Goal: Information Seeking & Learning: Learn about a topic

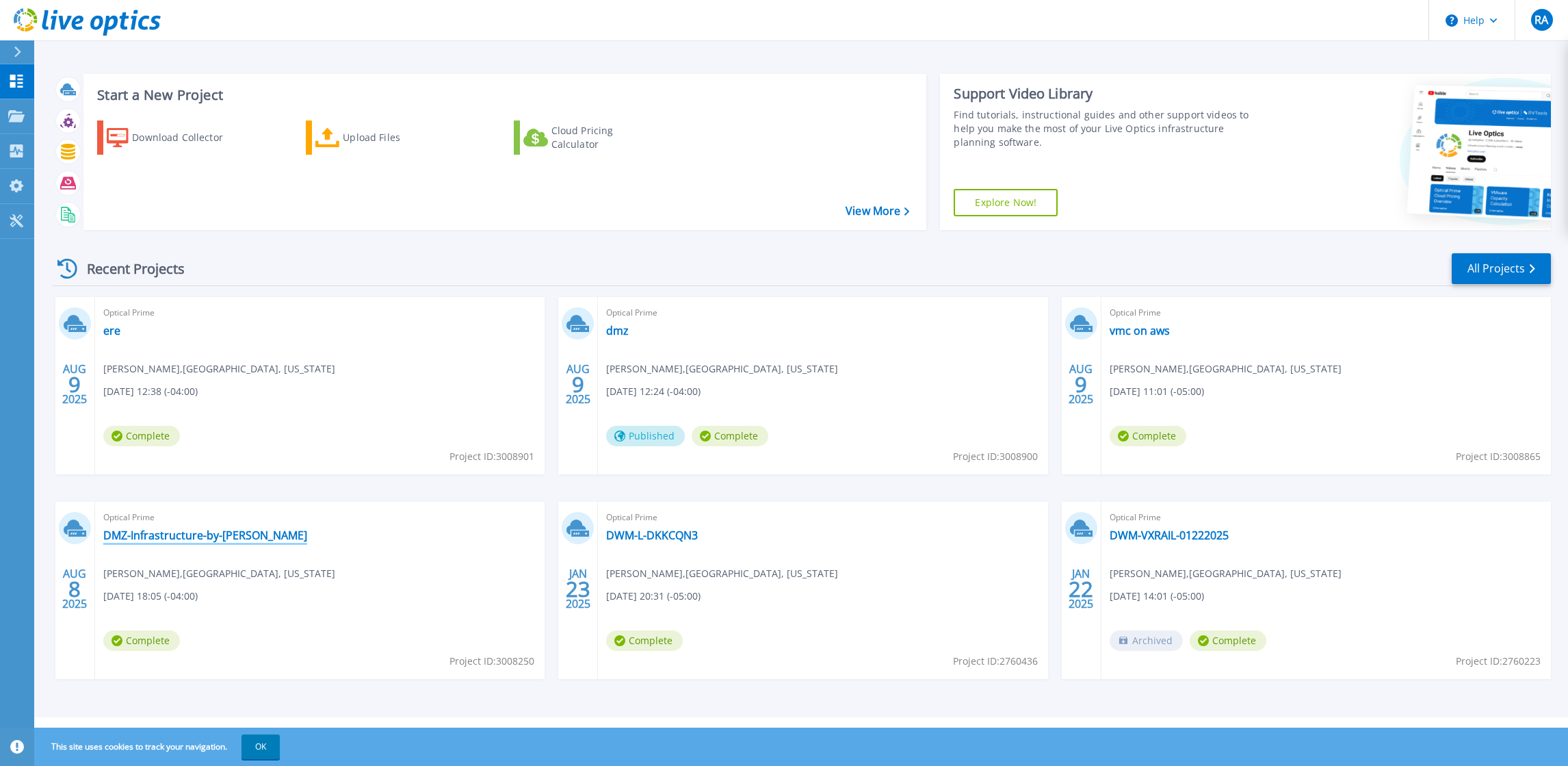
click at [211, 537] on link "DMZ-Infrastructure-by-[PERSON_NAME]" at bounding box center [205, 536] width 204 height 14
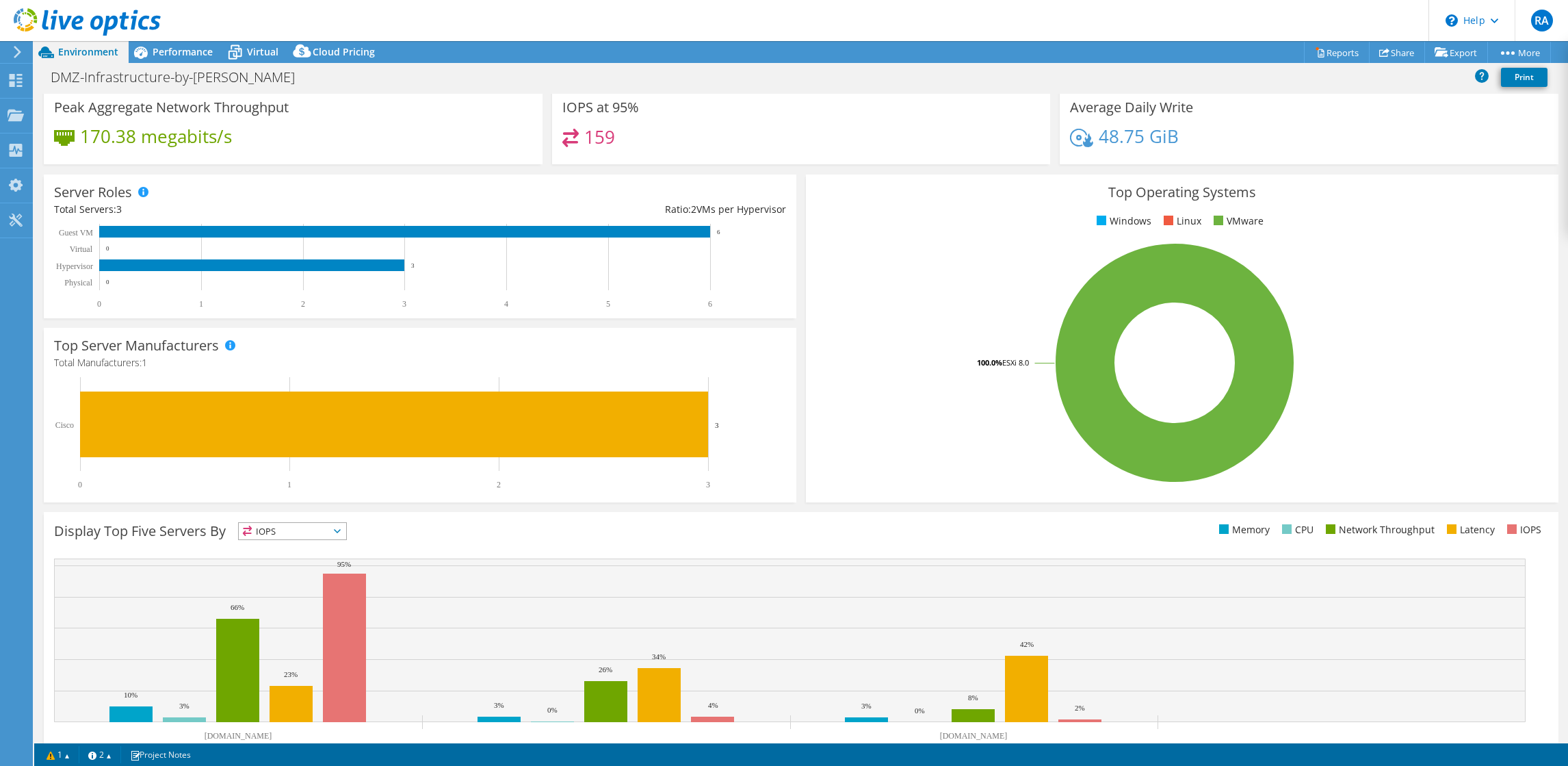
scroll to position [147, 0]
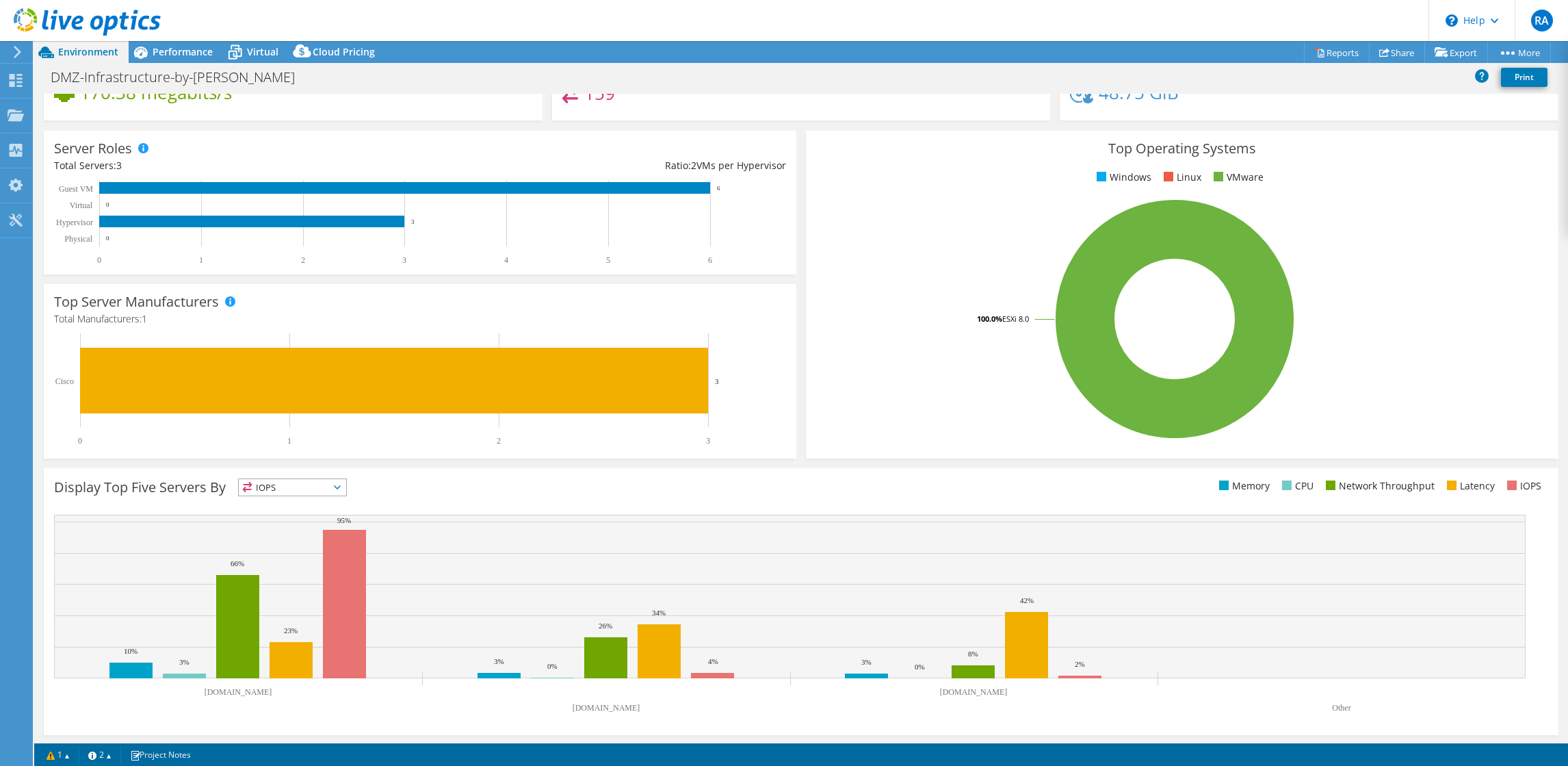
select select "USEast"
select select "USD"
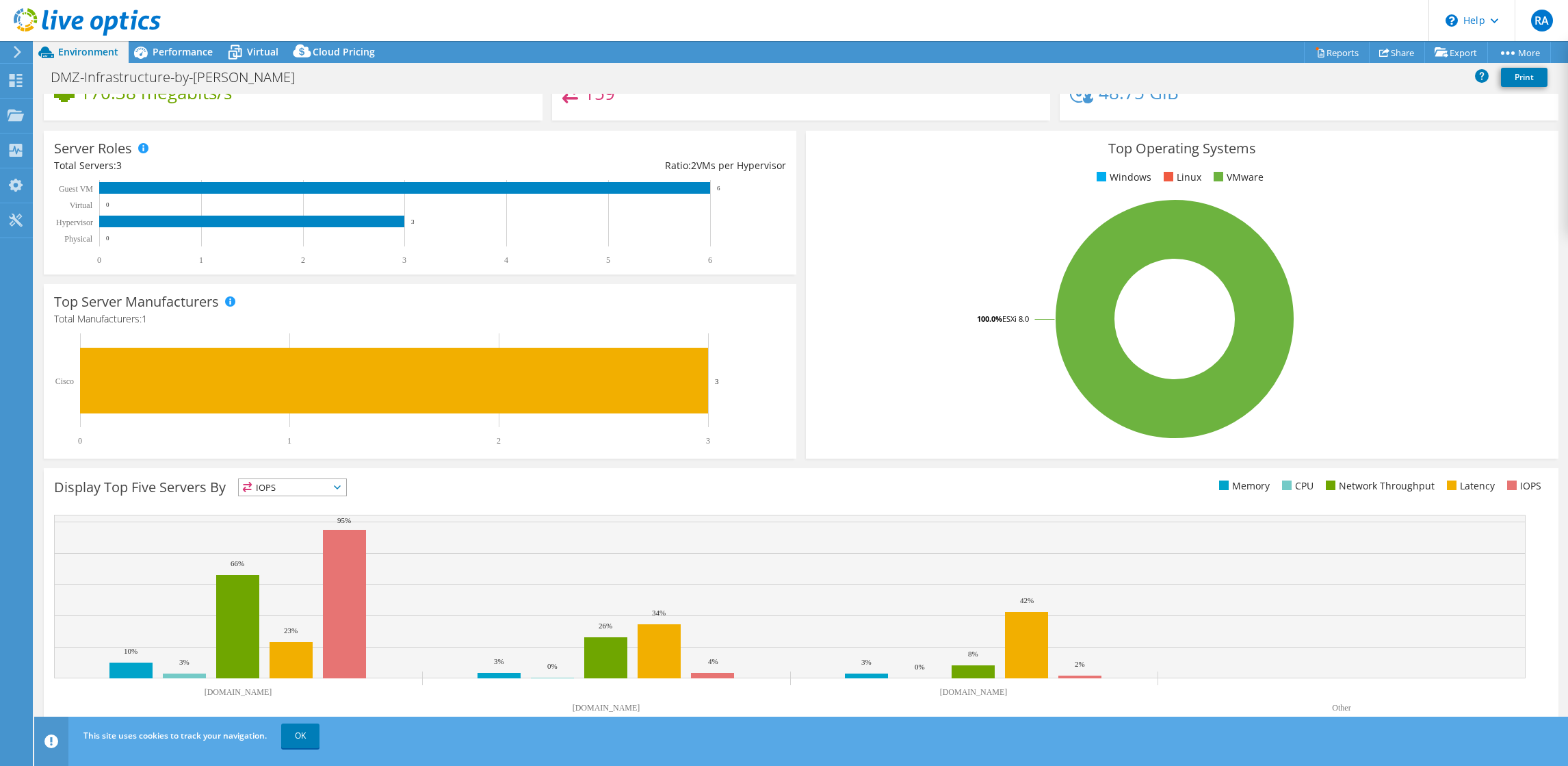
scroll to position [0, 0]
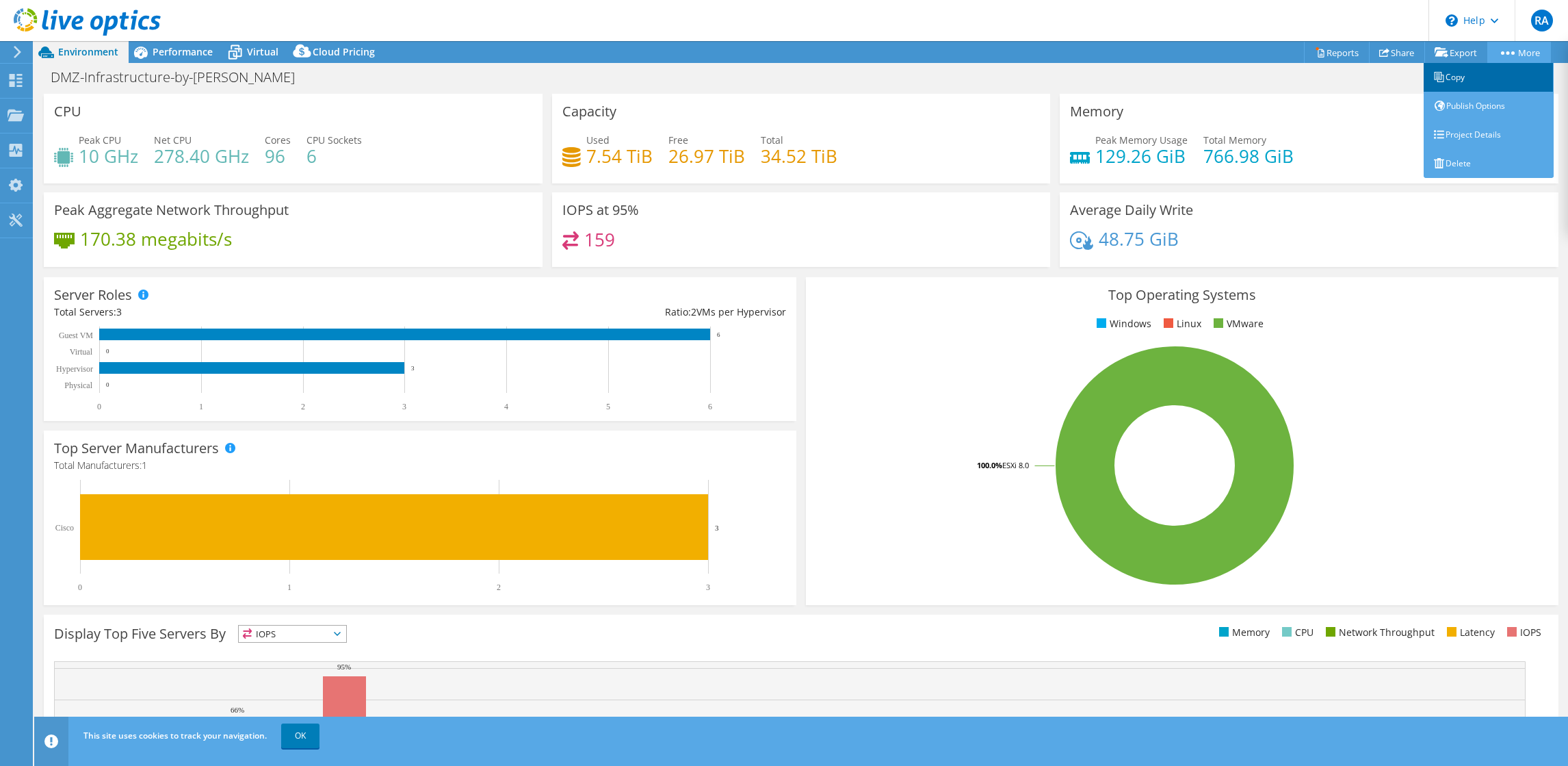
click at [1465, 75] on link "Copy" at bounding box center [1489, 77] width 130 height 29
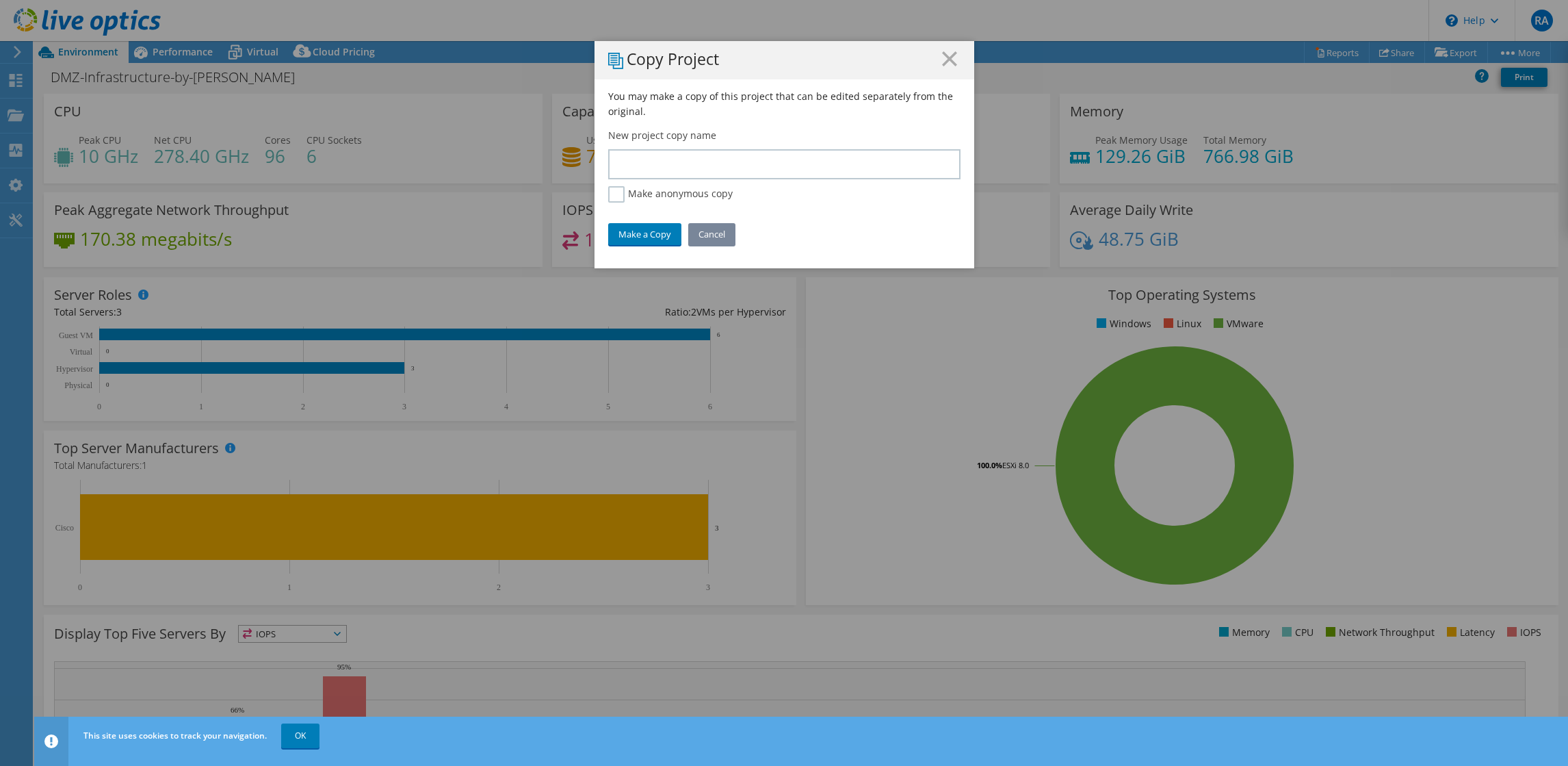
click at [710, 237] on link "Cancel" at bounding box center [712, 234] width 47 height 22
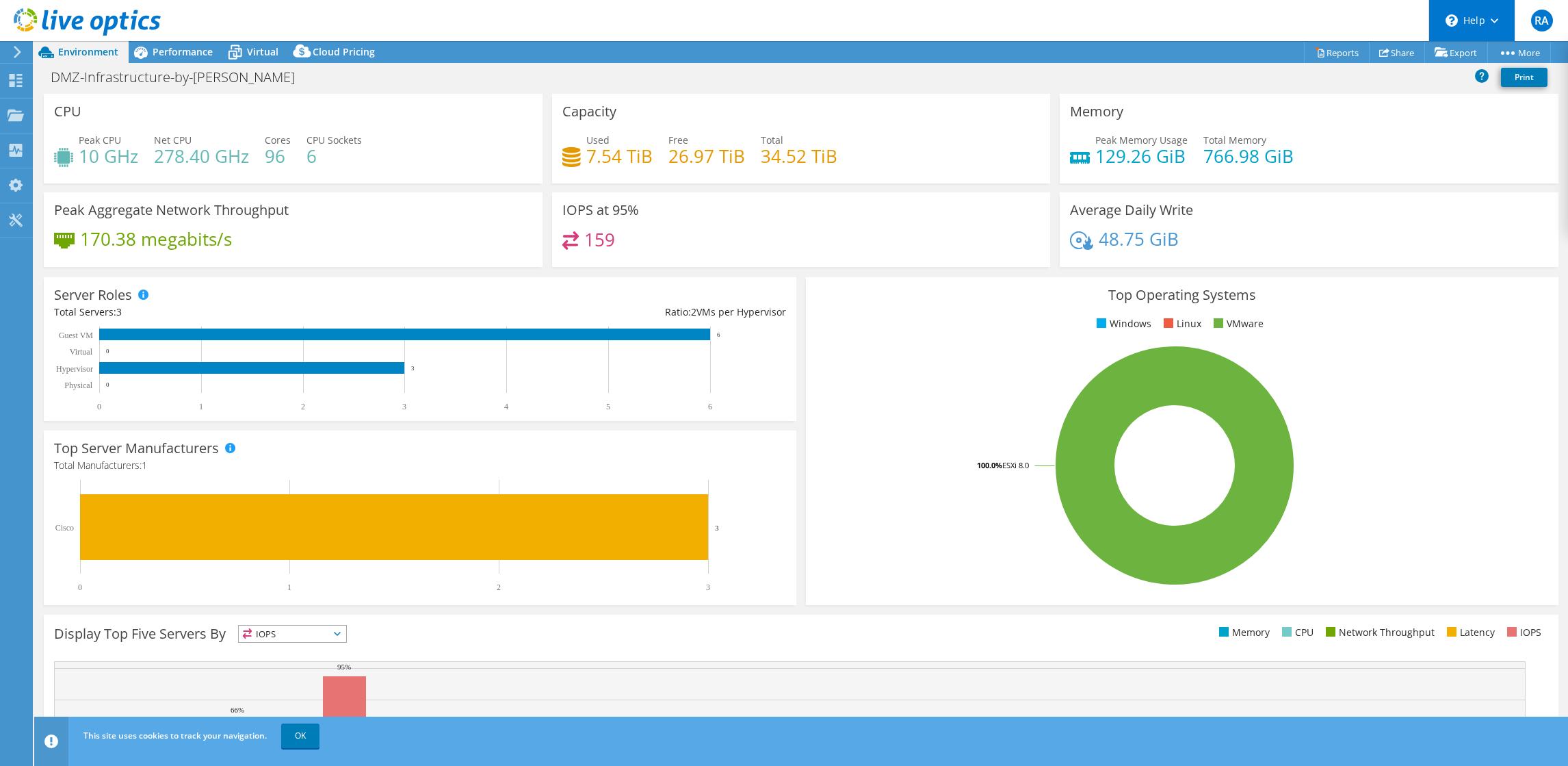
click at [1495, 26] on div "\n Help" at bounding box center [1472, 20] width 86 height 41
drag, startPoint x: 1268, startPoint y: 18, endPoint x: 1304, endPoint y: 29, distance: 37.6
click at [1269, 19] on header "RA End User Razi Ahmad rmahmad@atlantaga.gov ATLANTA, GEORGIA My Profile Log Ou…" at bounding box center [784, 20] width 1568 height 41
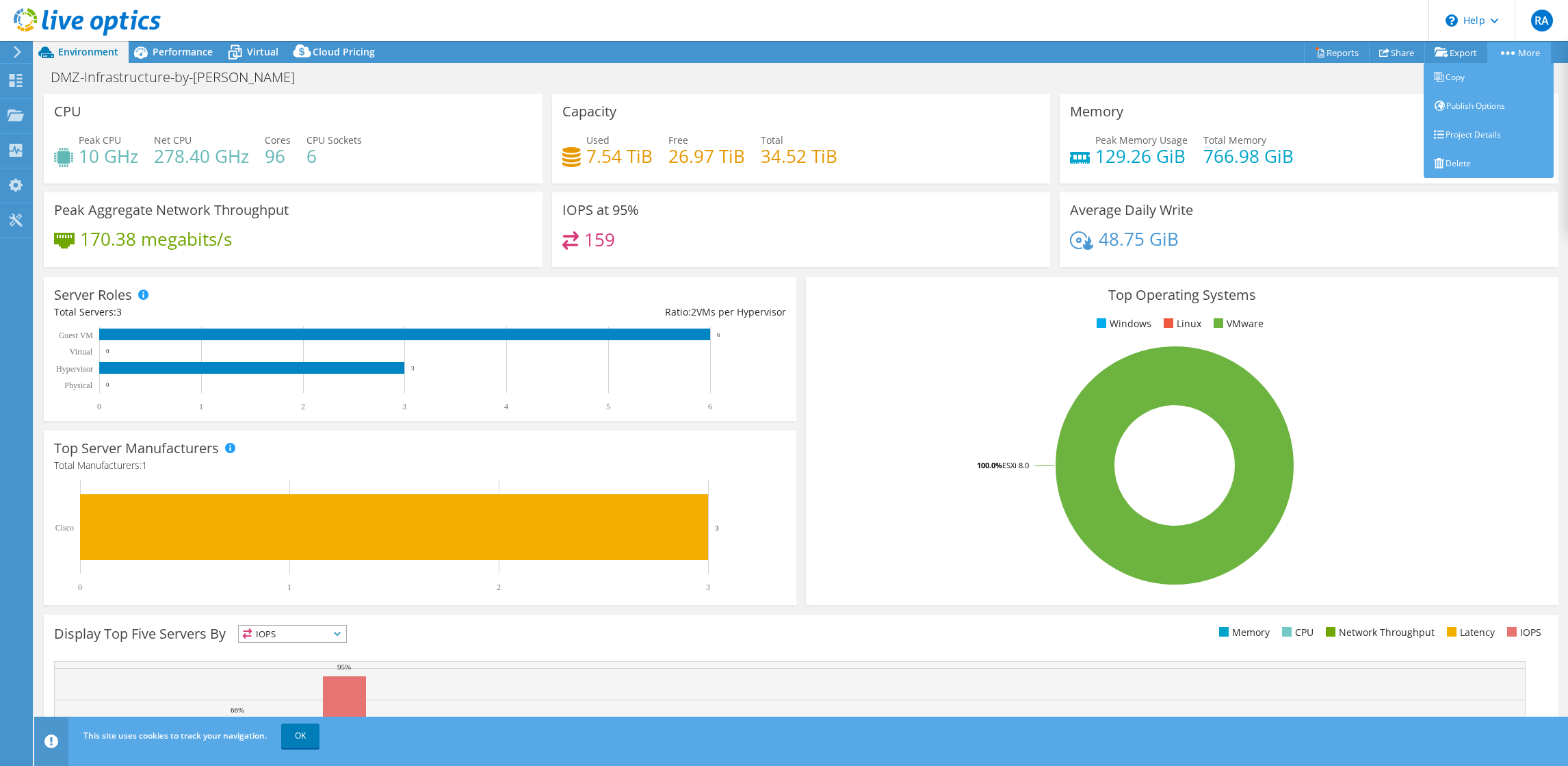
click at [1526, 54] on link "More" at bounding box center [1519, 52] width 63 height 21
click at [1460, 140] on link "Project Details" at bounding box center [1489, 135] width 130 height 29
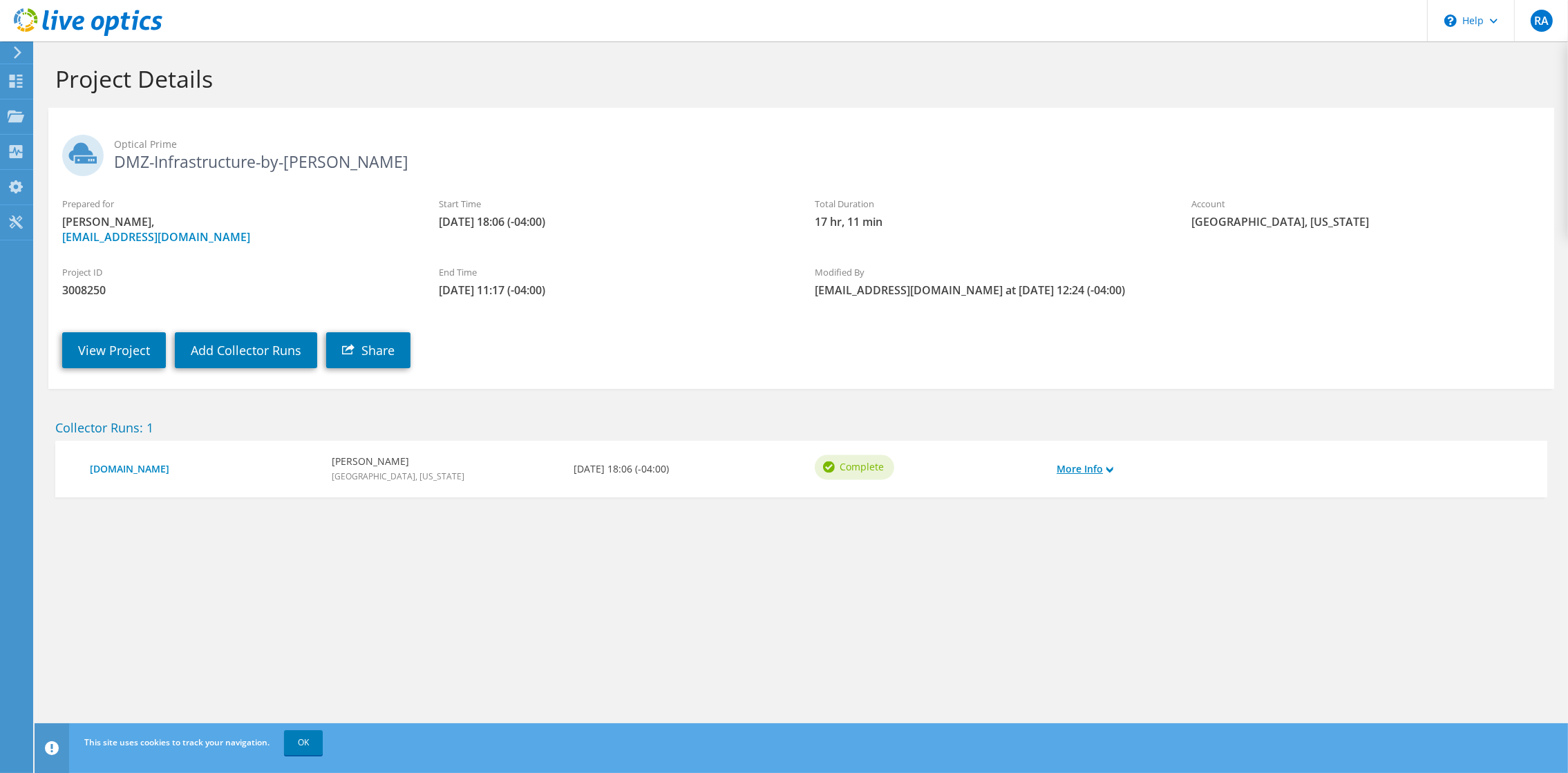
click at [1110, 472] on link "More Info" at bounding box center [1085, 470] width 56 height 15
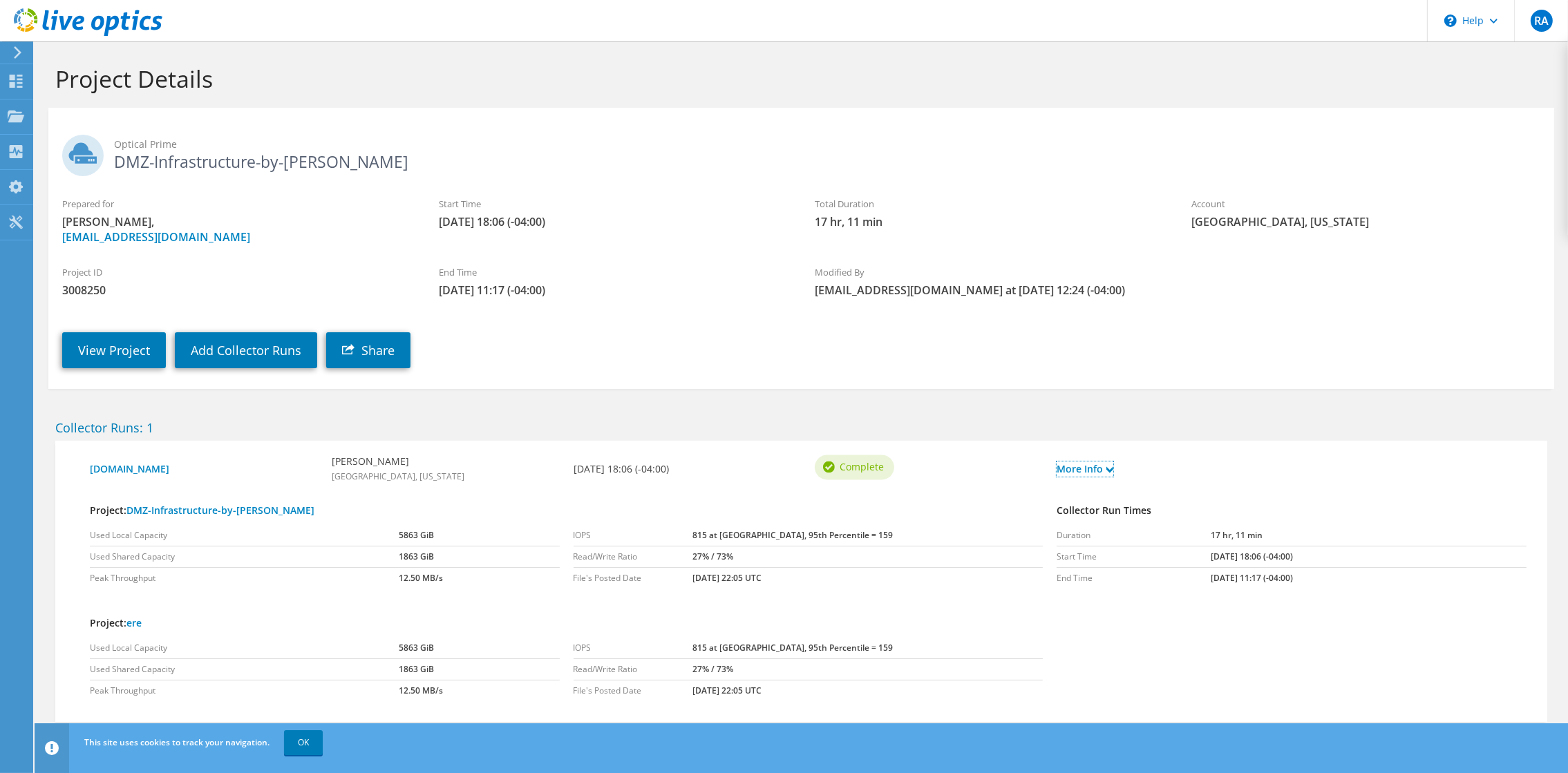
scroll to position [31, 0]
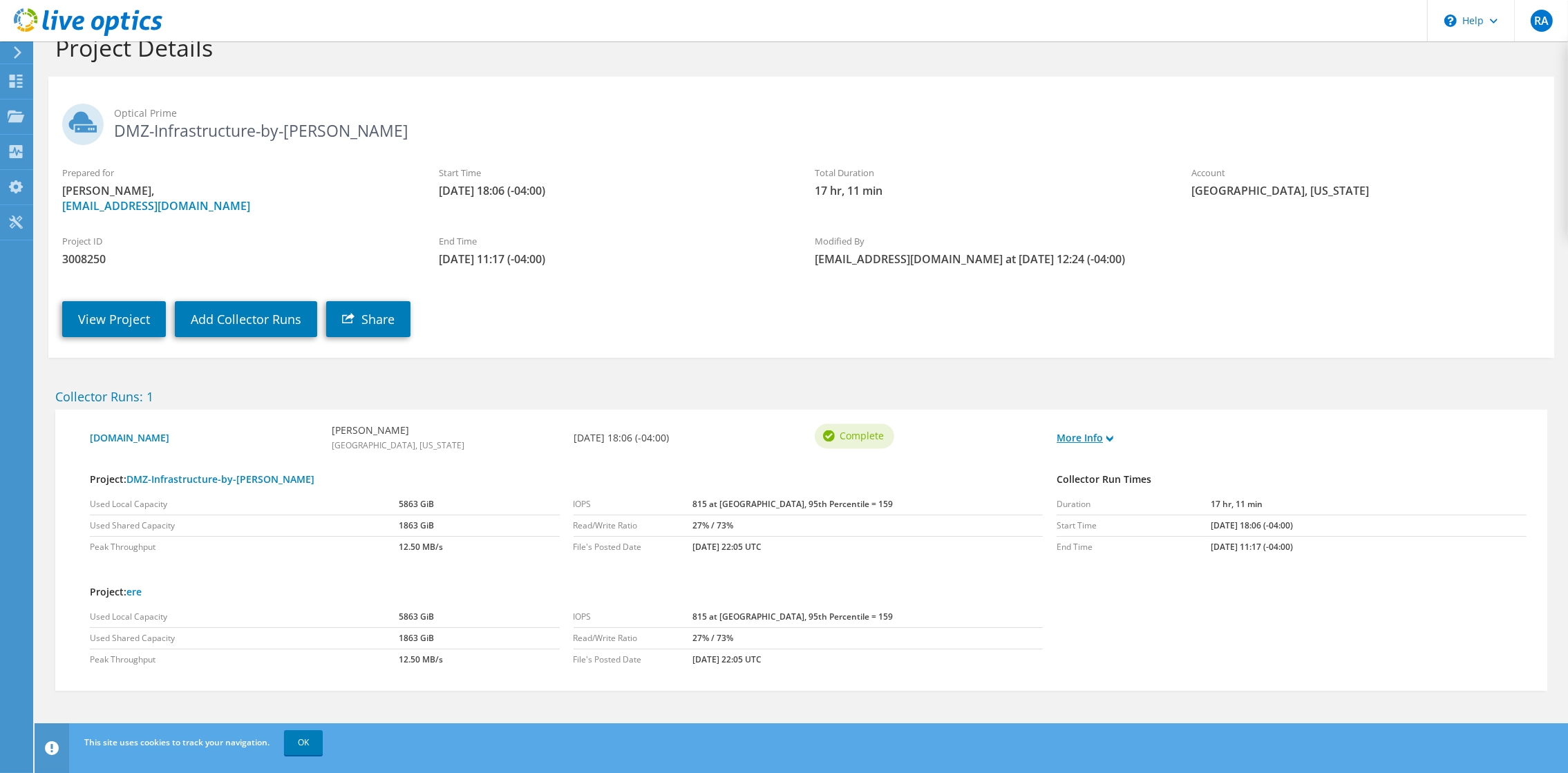
click at [1108, 439] on icon at bounding box center [1110, 439] width 7 height 7
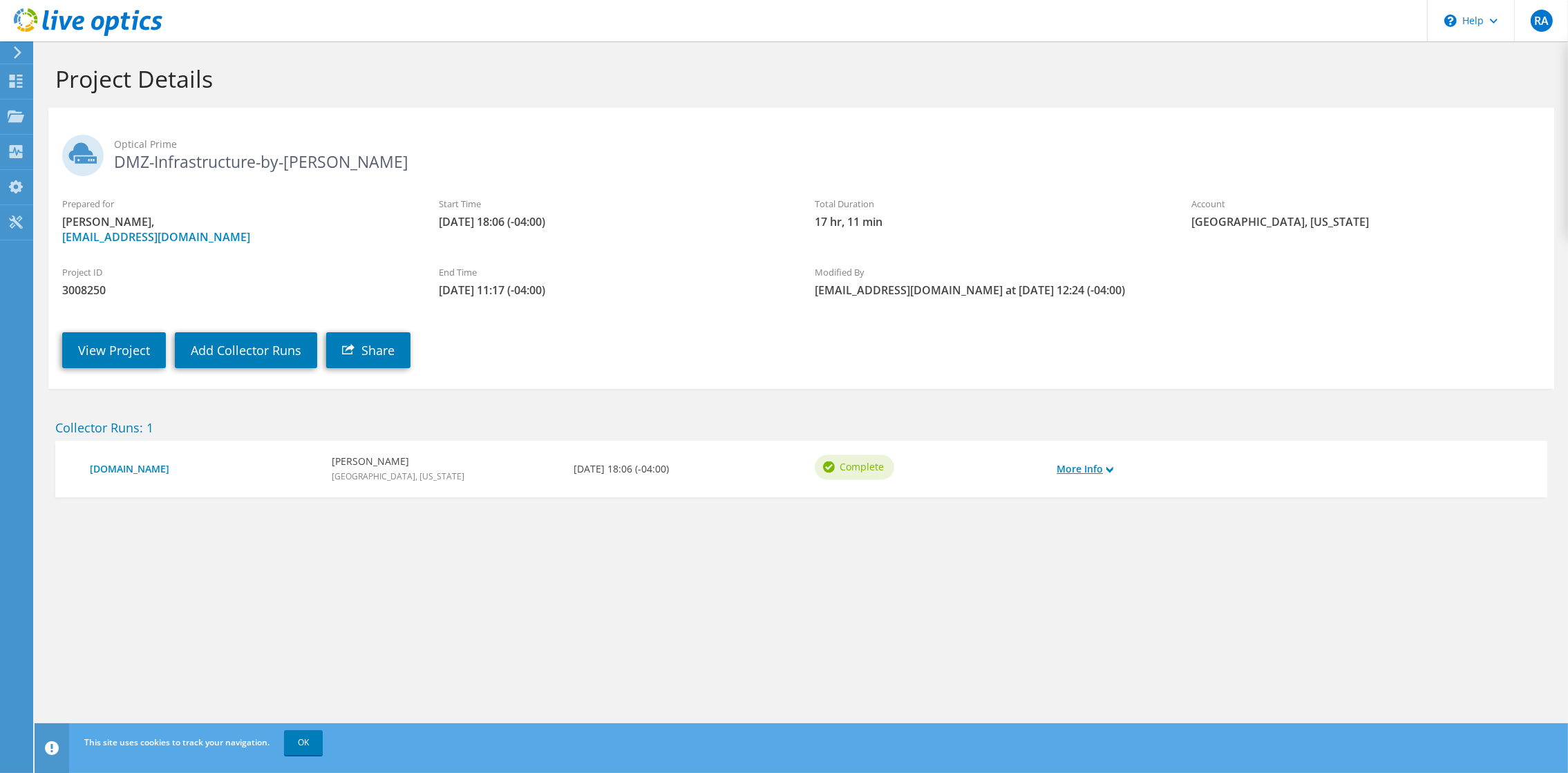
click at [1110, 468] on icon at bounding box center [1110, 470] width 7 height 7
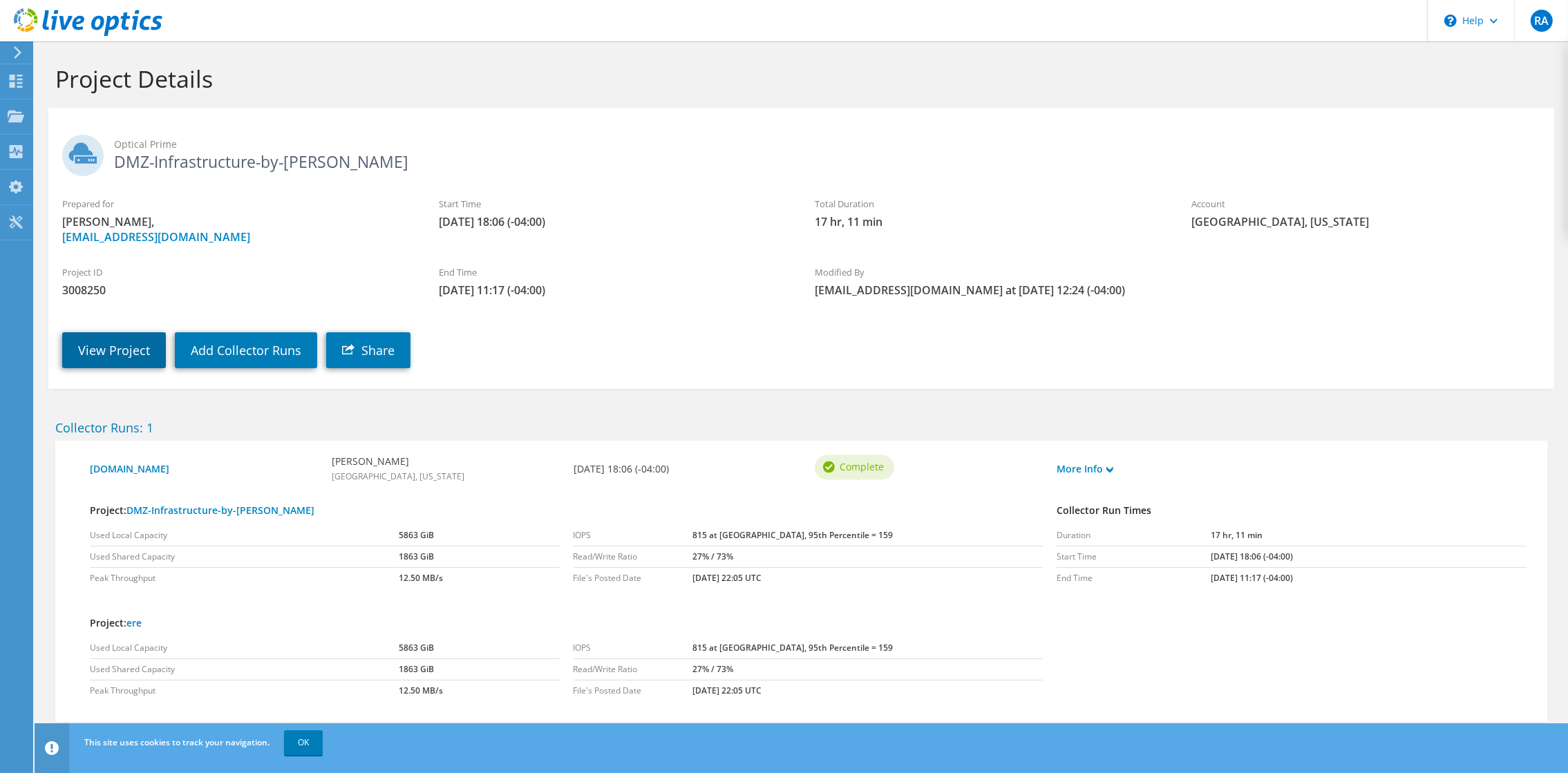
click at [149, 357] on link "View Project" at bounding box center [113, 350] width 104 height 36
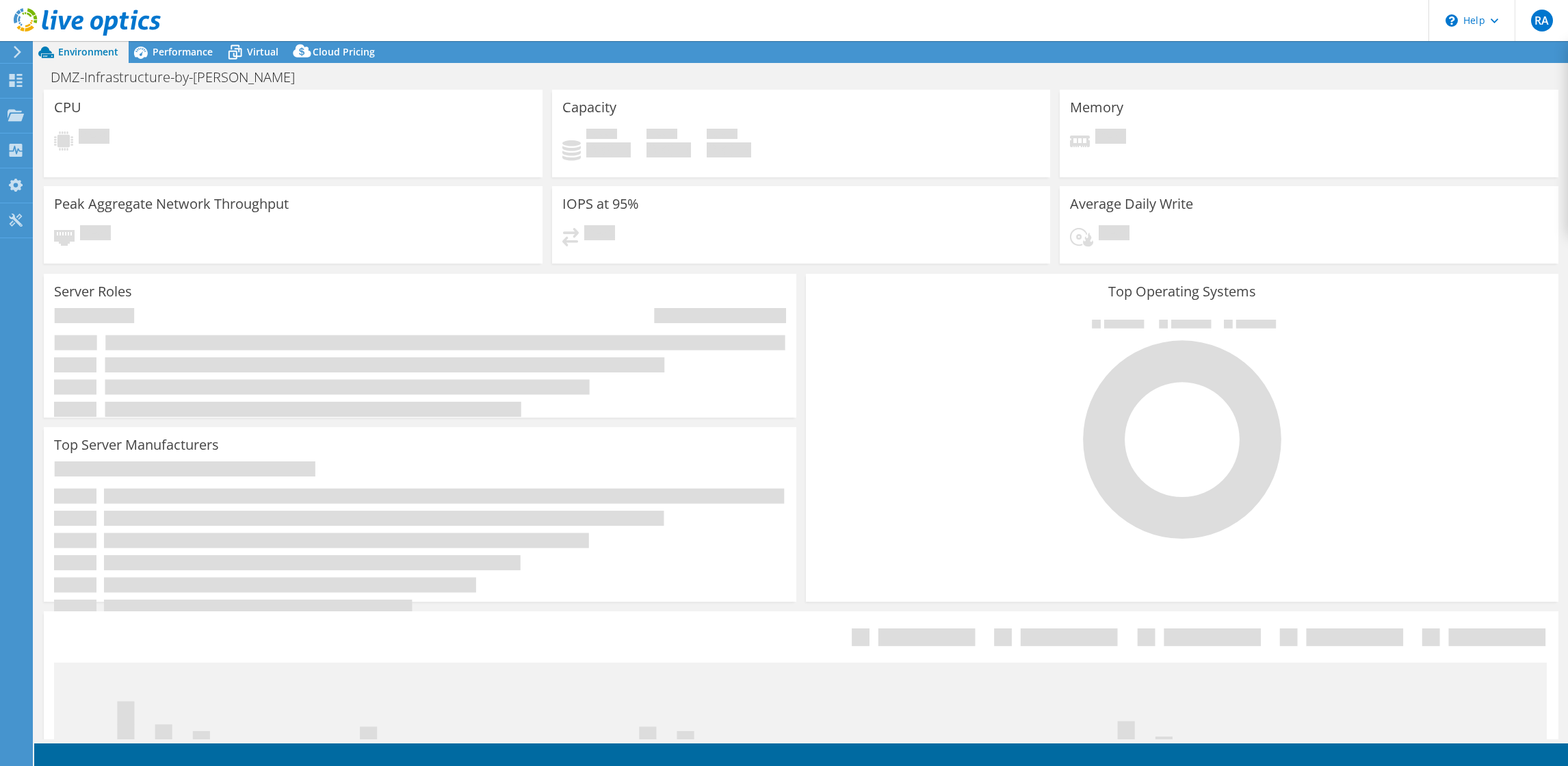
click at [390, 352] on icon at bounding box center [420, 363] width 732 height 109
select select "USEast"
select select "USD"
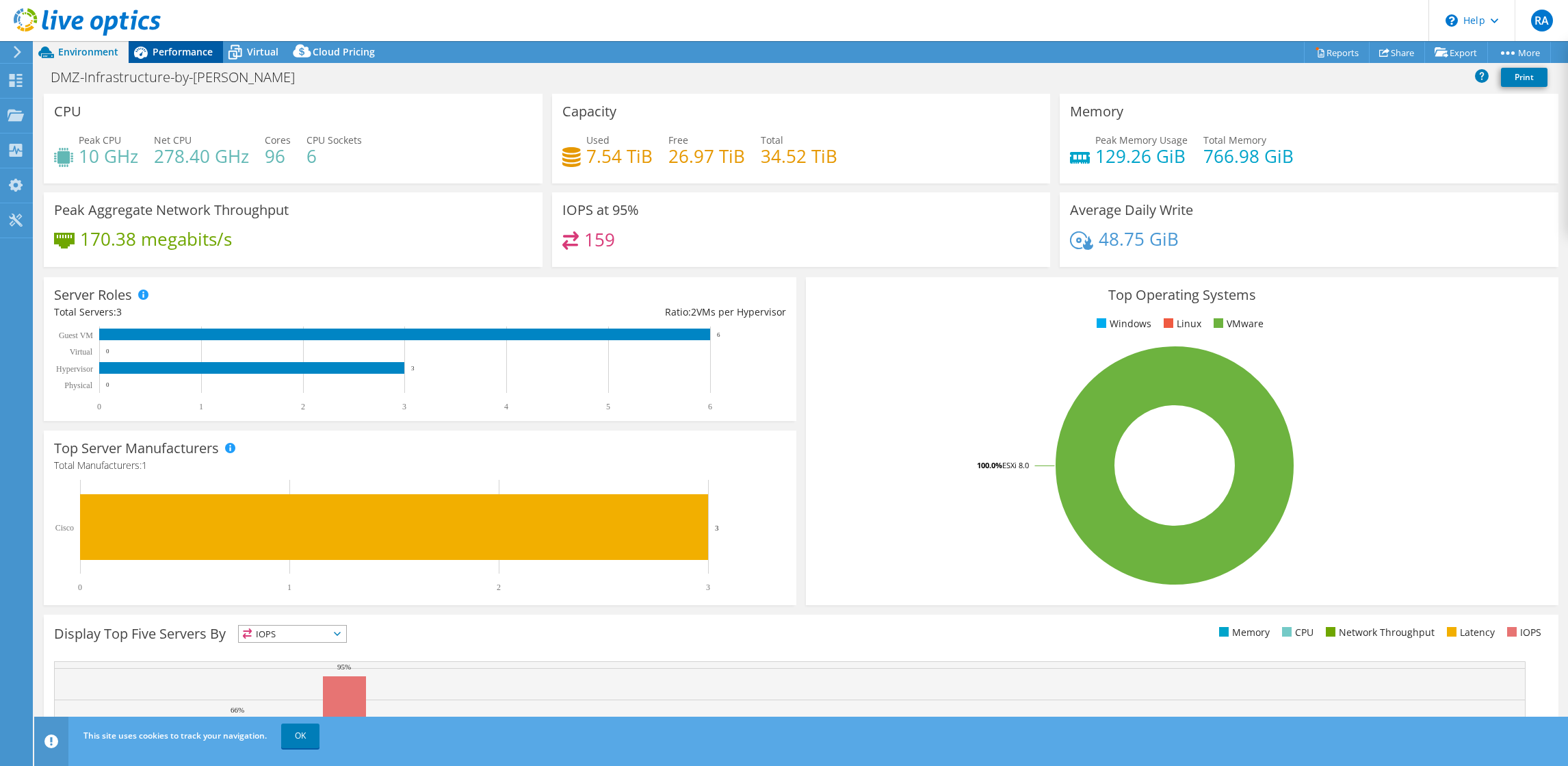
click at [190, 52] on span "Performance" at bounding box center [183, 52] width 60 height 13
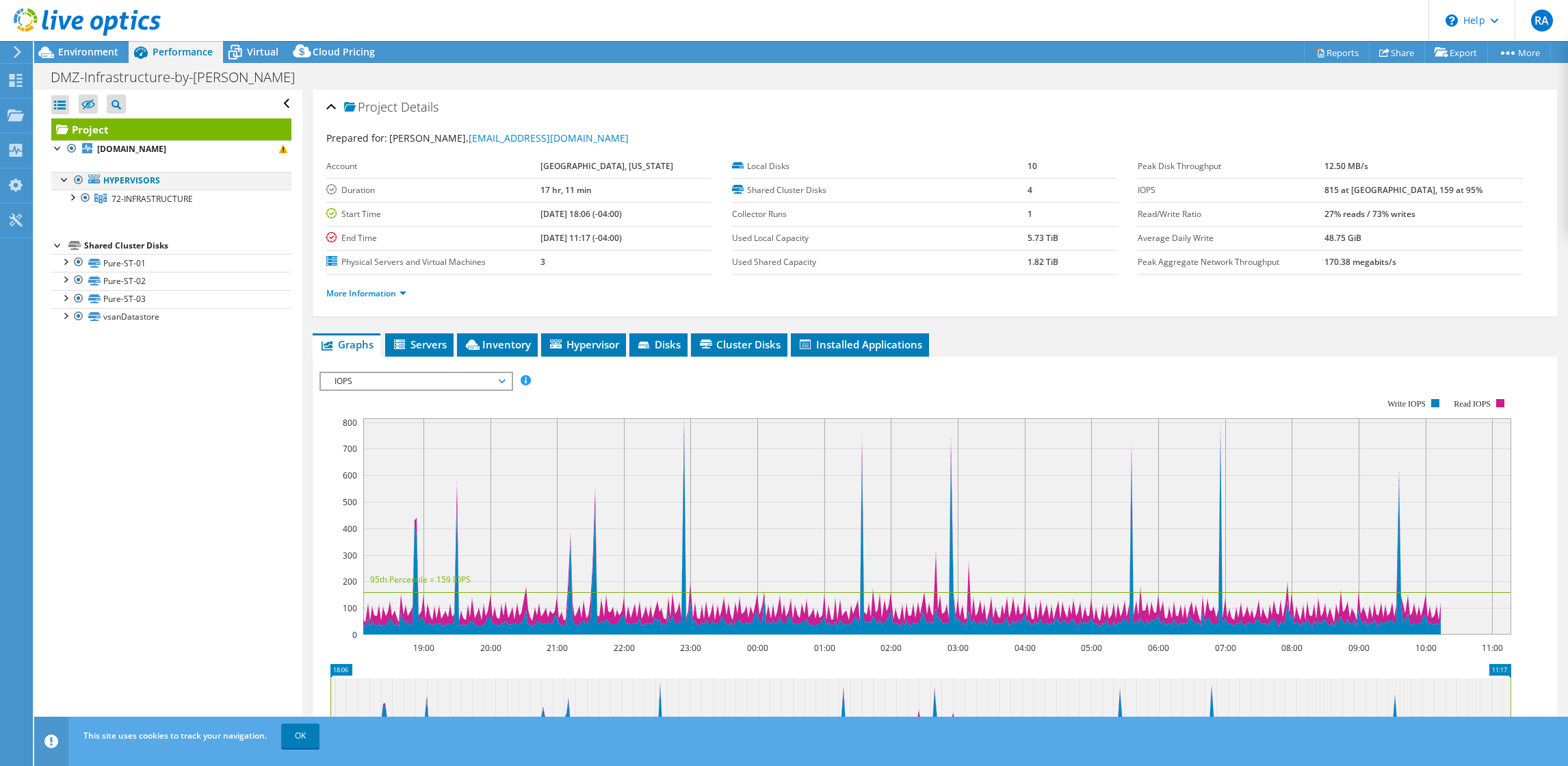
click at [65, 186] on div at bounding box center [65, 179] width 14 height 14
click at [69, 203] on div at bounding box center [72, 197] width 14 height 14
click at [66, 322] on div at bounding box center [65, 315] width 14 height 14
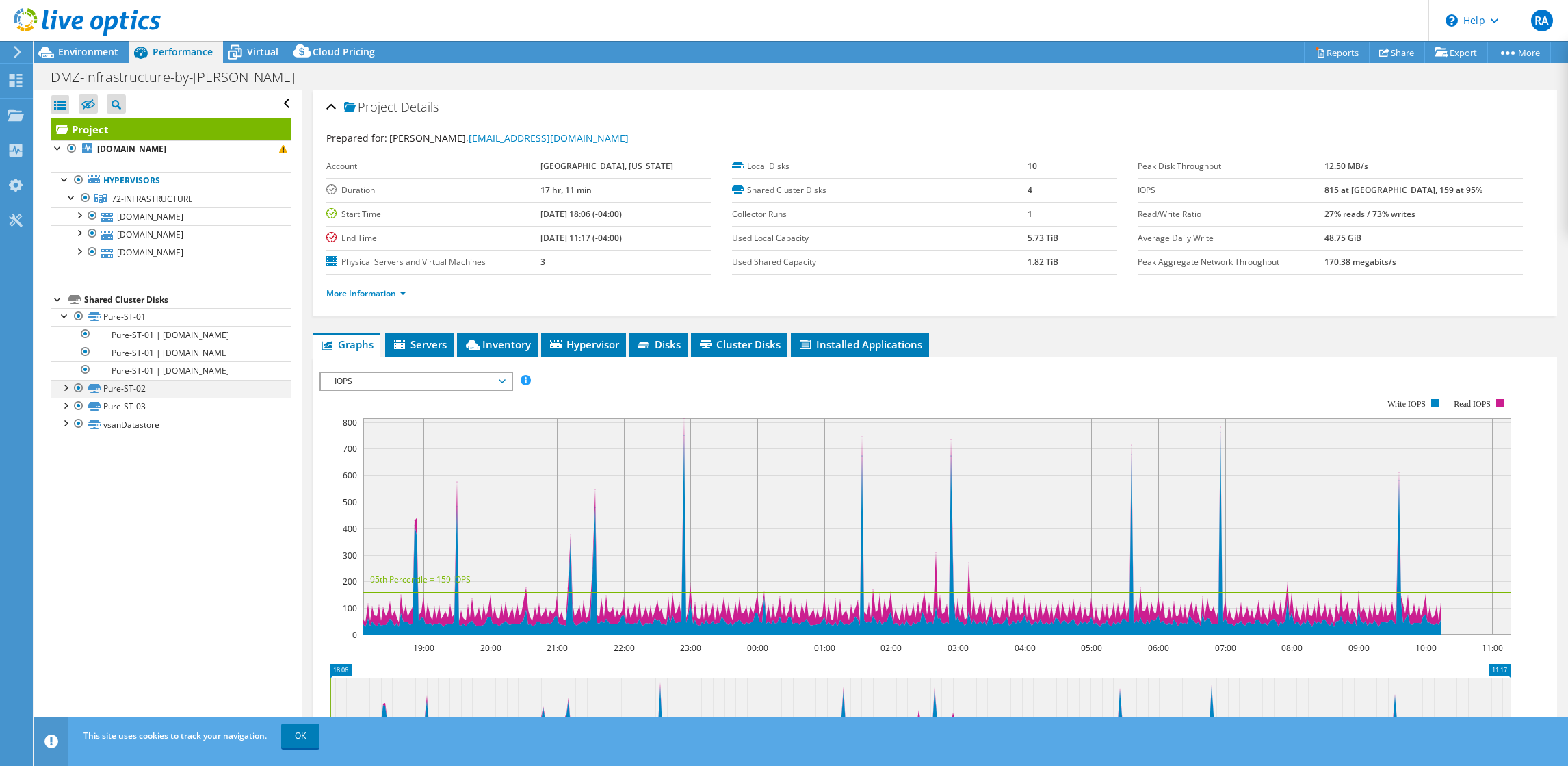
click at [68, 393] on div at bounding box center [65, 387] width 14 height 14
click at [66, 465] on div at bounding box center [65, 458] width 14 height 14
click at [69, 536] on div at bounding box center [65, 530] width 14 height 14
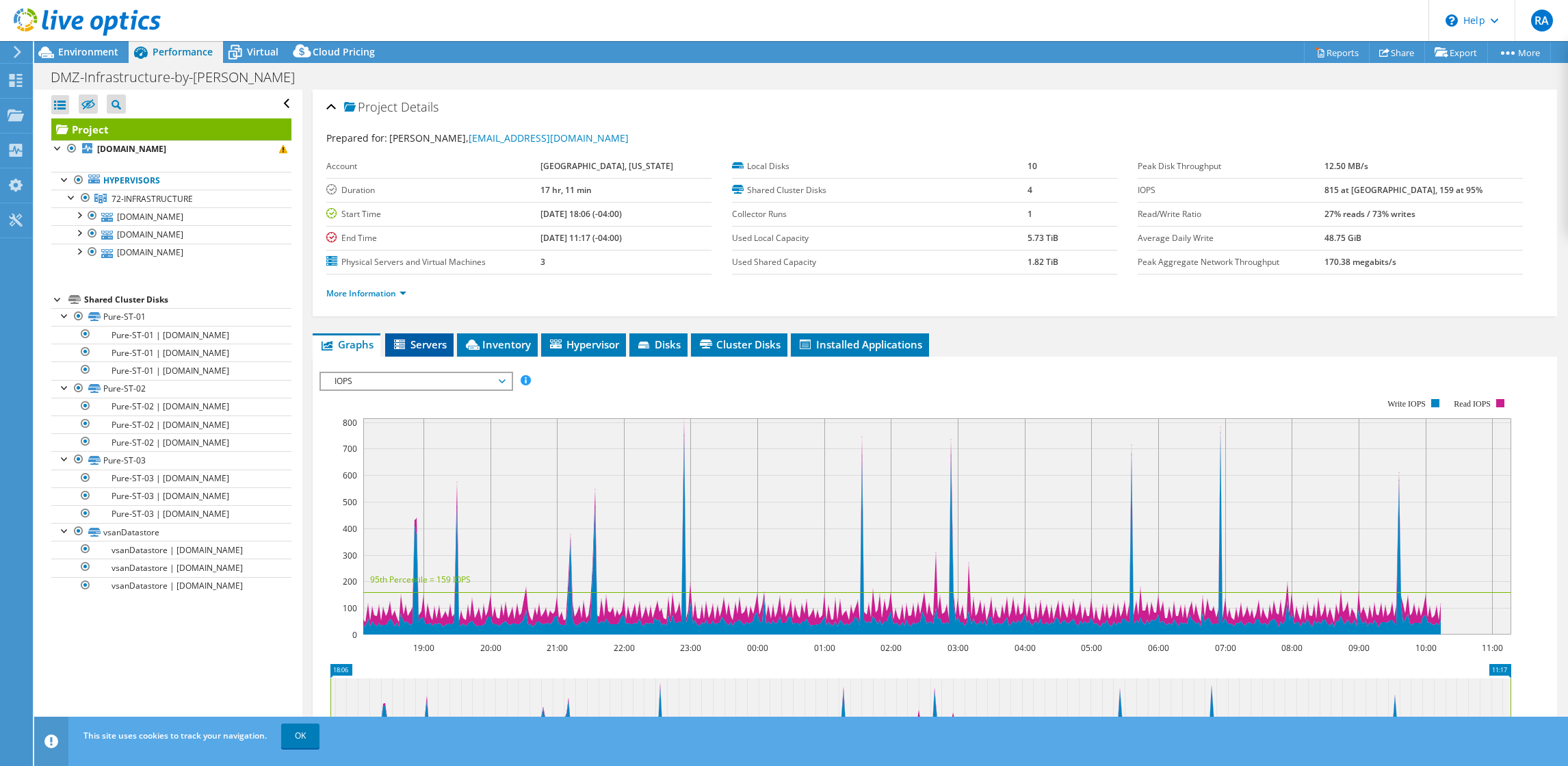
click at [405, 347] on icon at bounding box center [401, 345] width 14 height 12
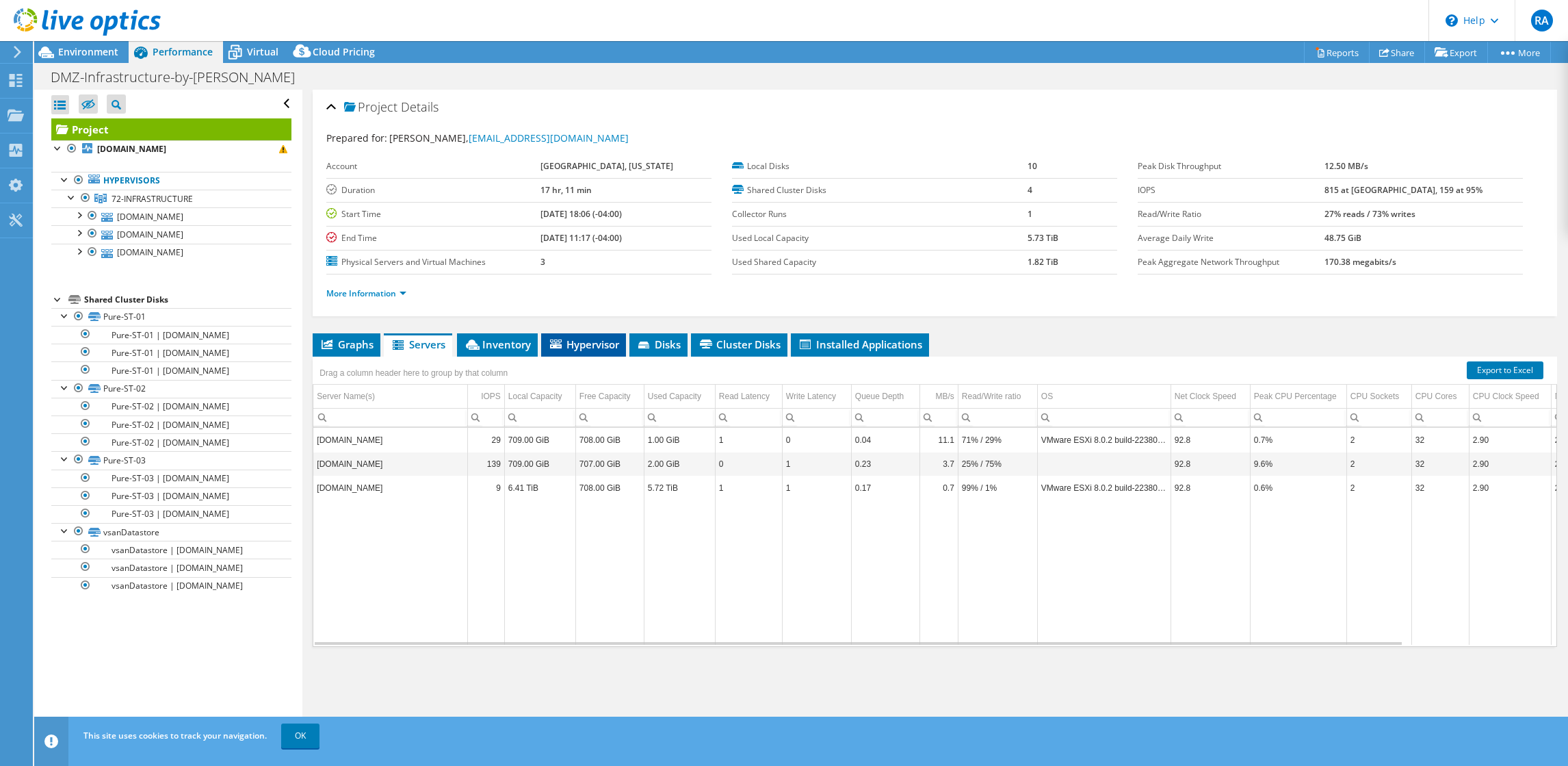
click at [572, 348] on span "Hypervisor" at bounding box center [584, 345] width 71 height 14
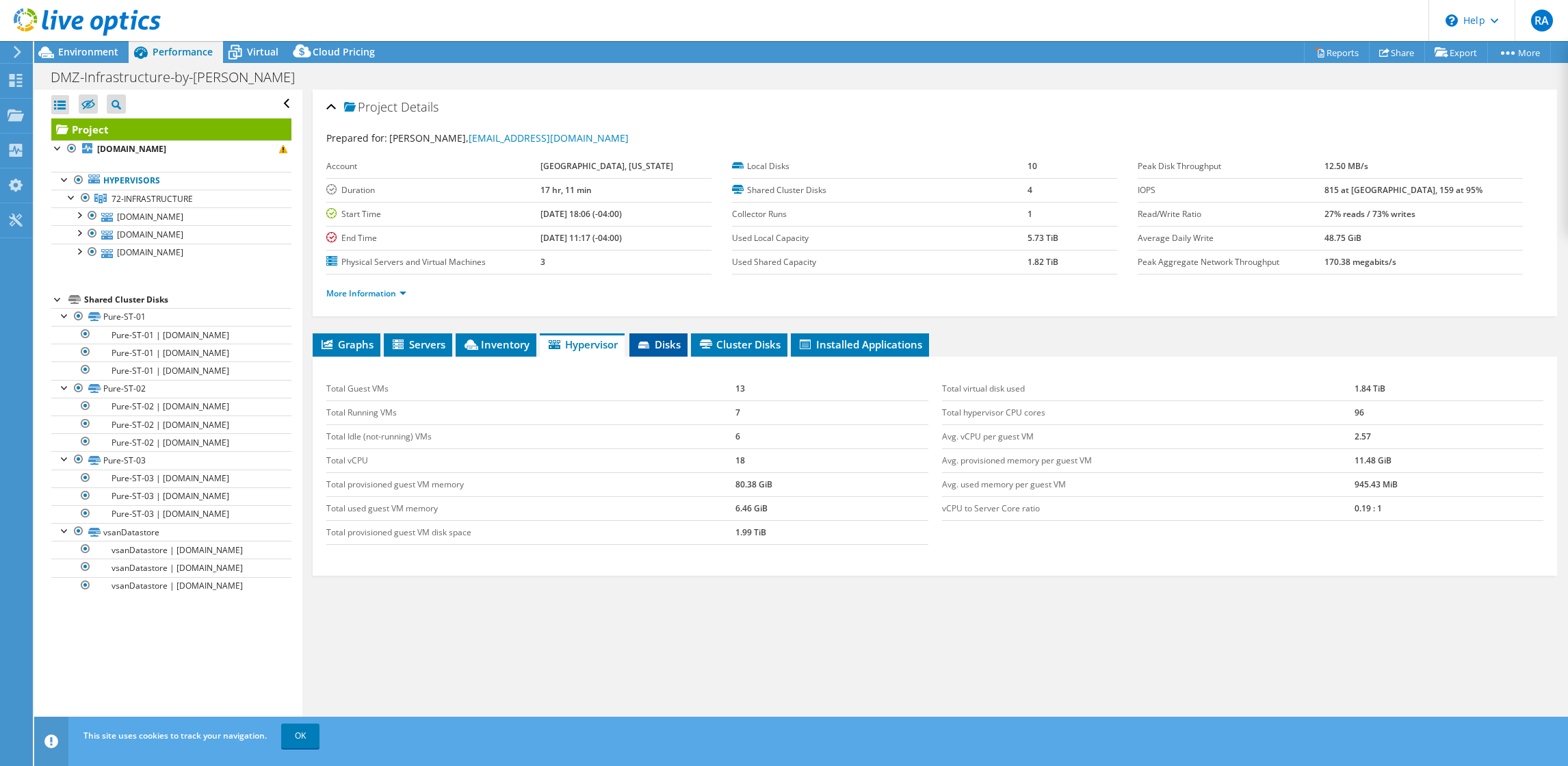
click at [672, 343] on span "Disks" at bounding box center [659, 345] width 45 height 14
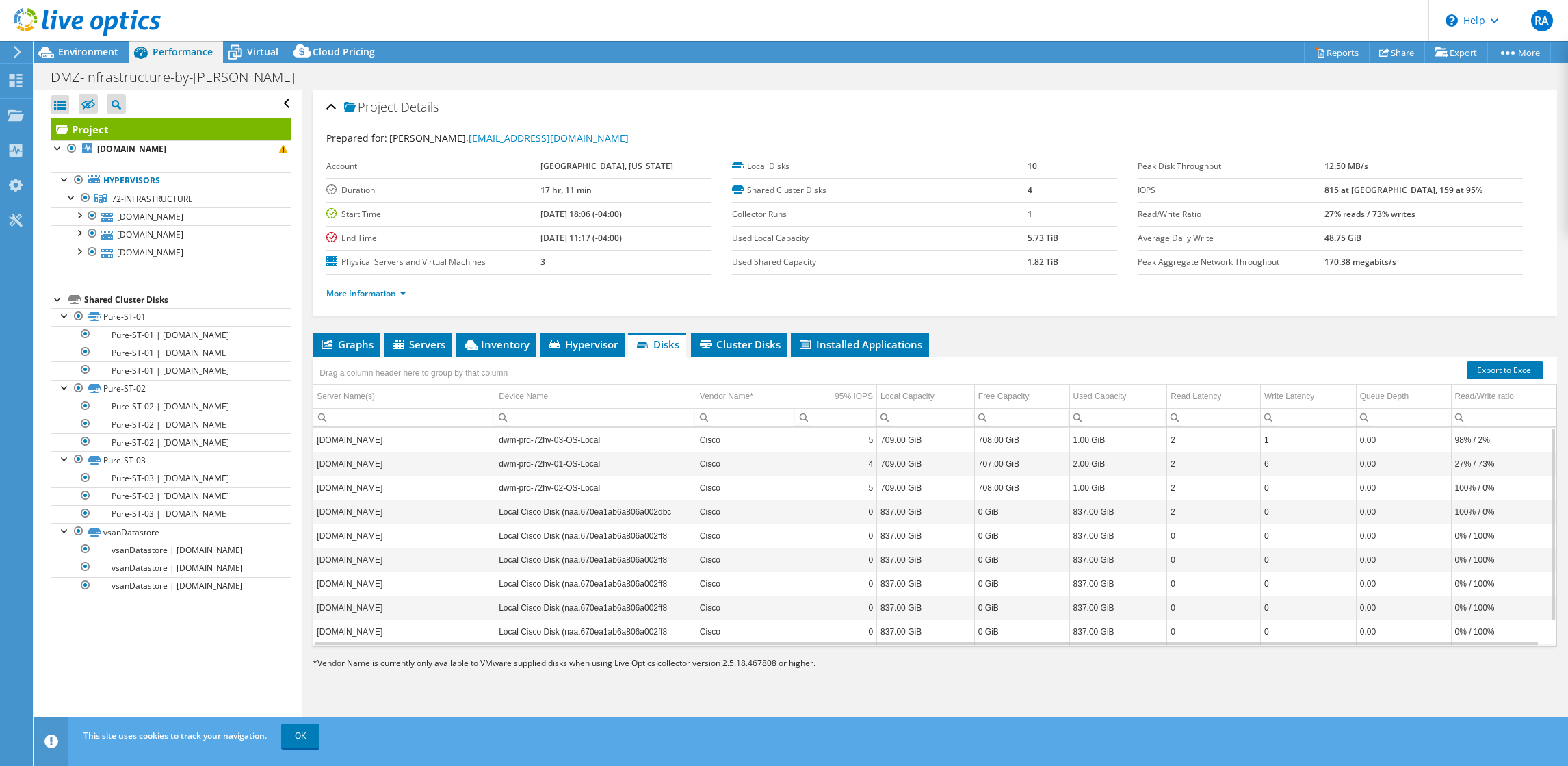
scroll to position [28, 0]
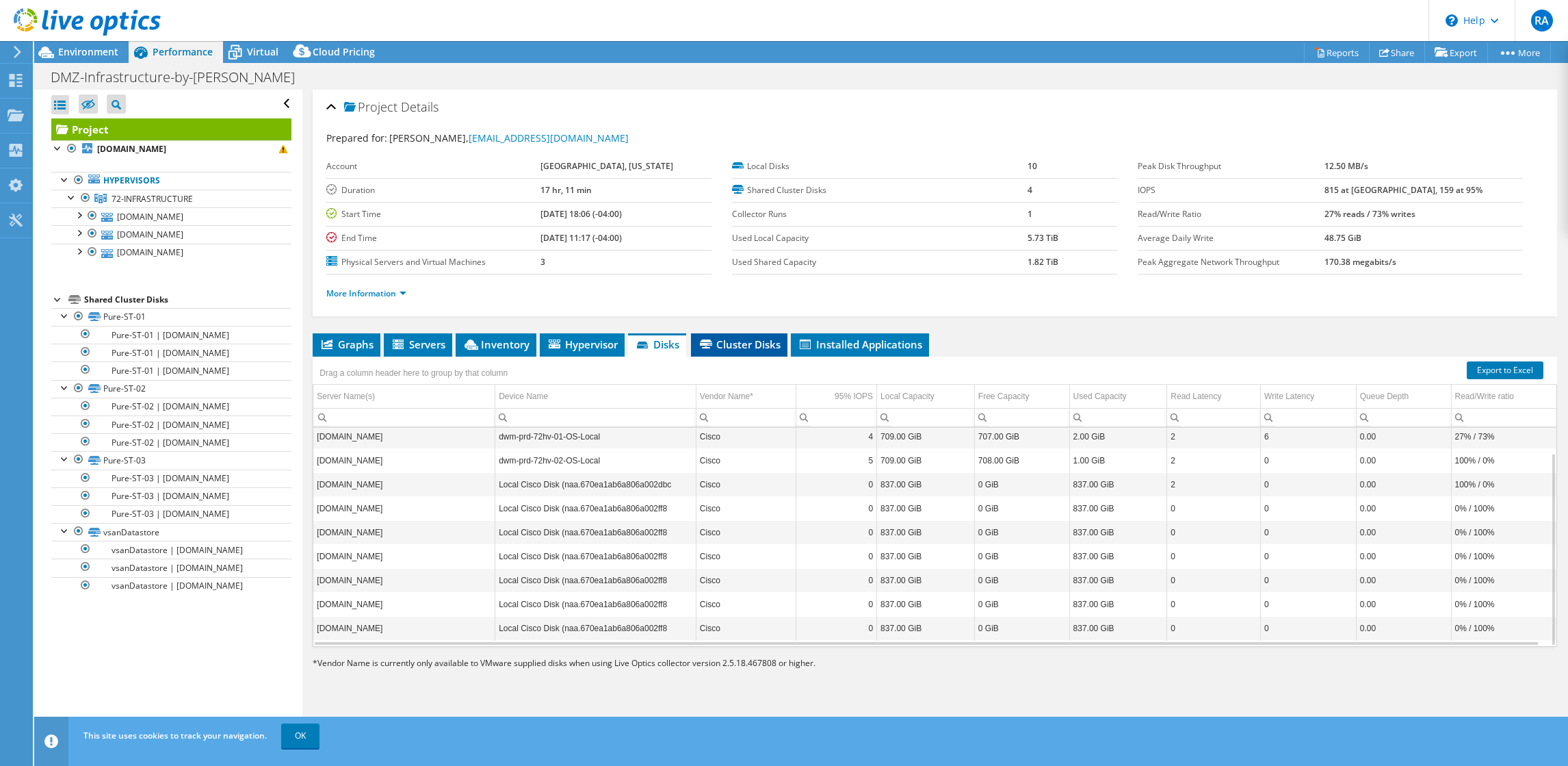
click at [752, 350] on span "Cluster Disks" at bounding box center [739, 345] width 83 height 14
